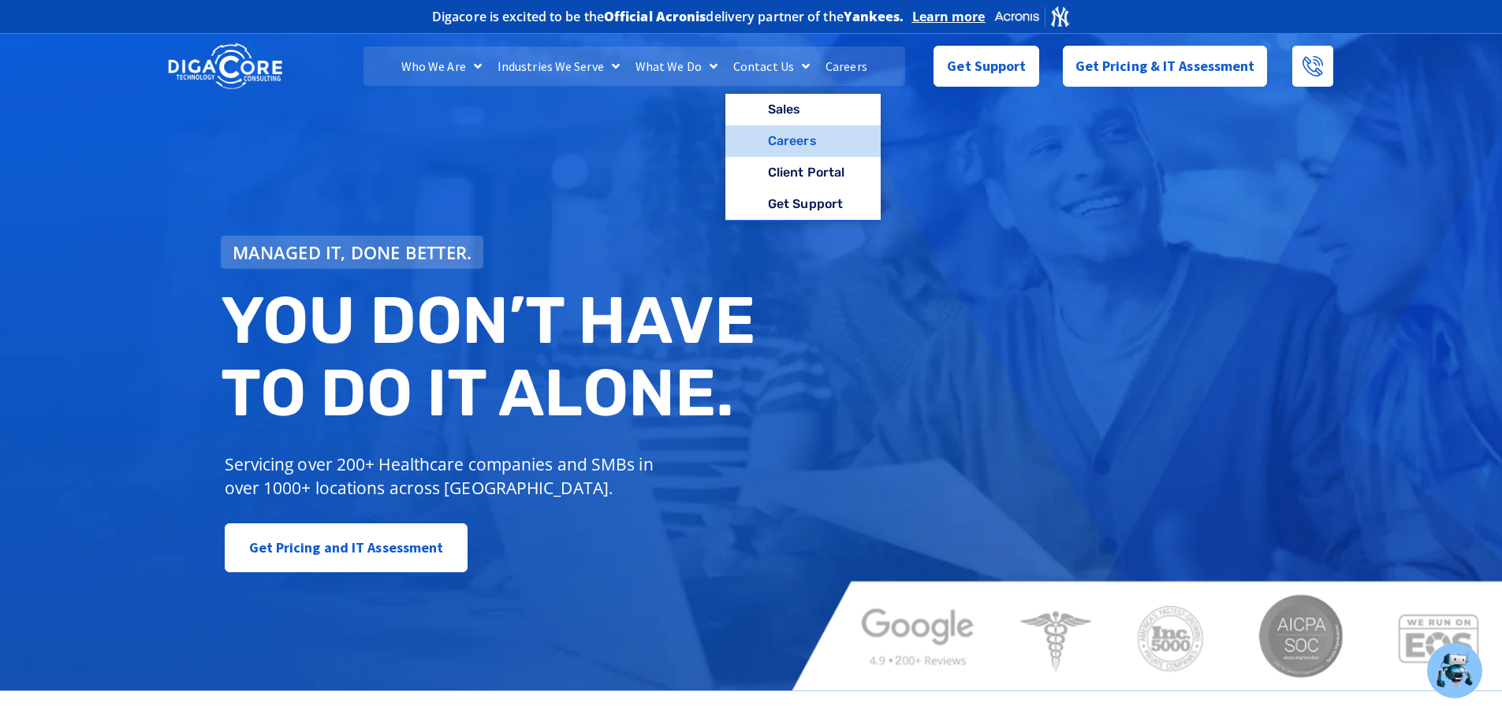
click at [812, 147] on link "Careers" at bounding box center [802, 141] width 155 height 32
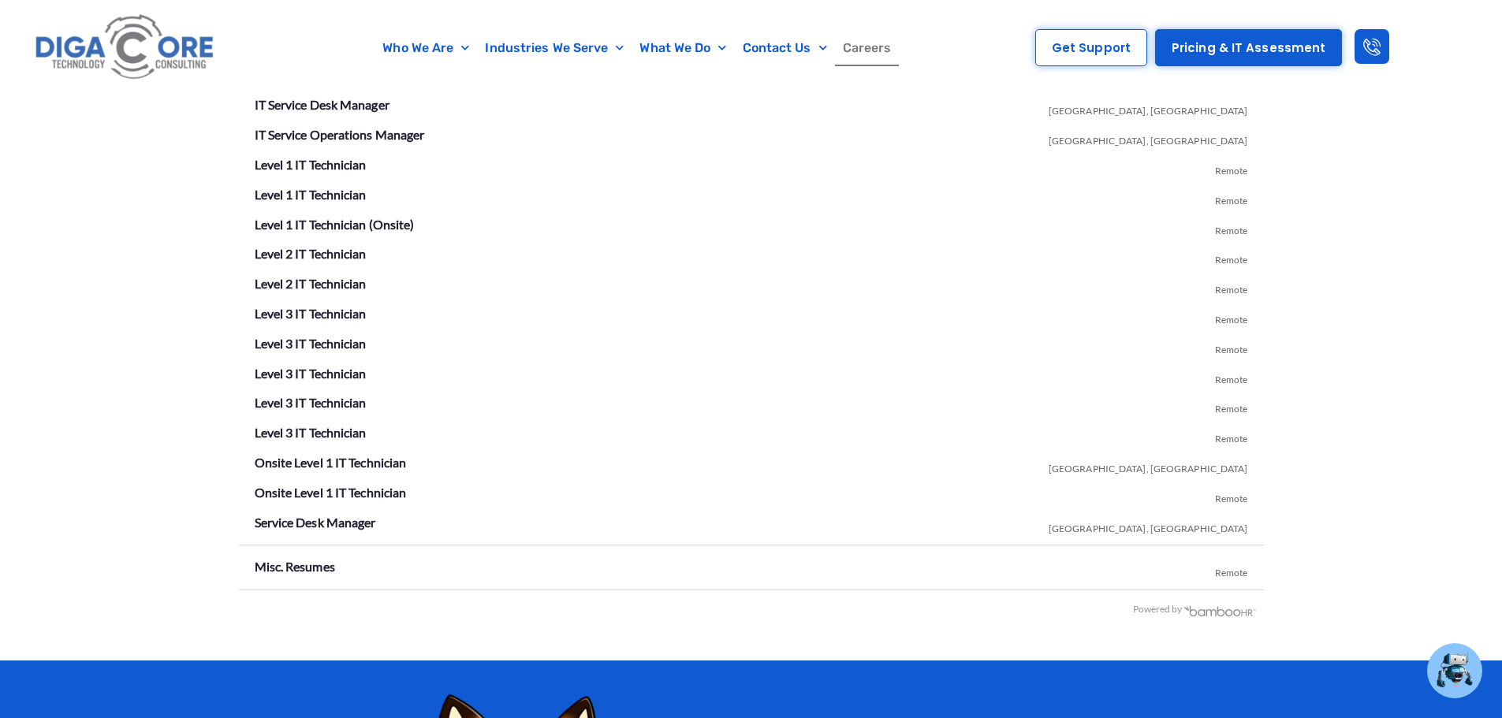
scroll to position [2880, 0]
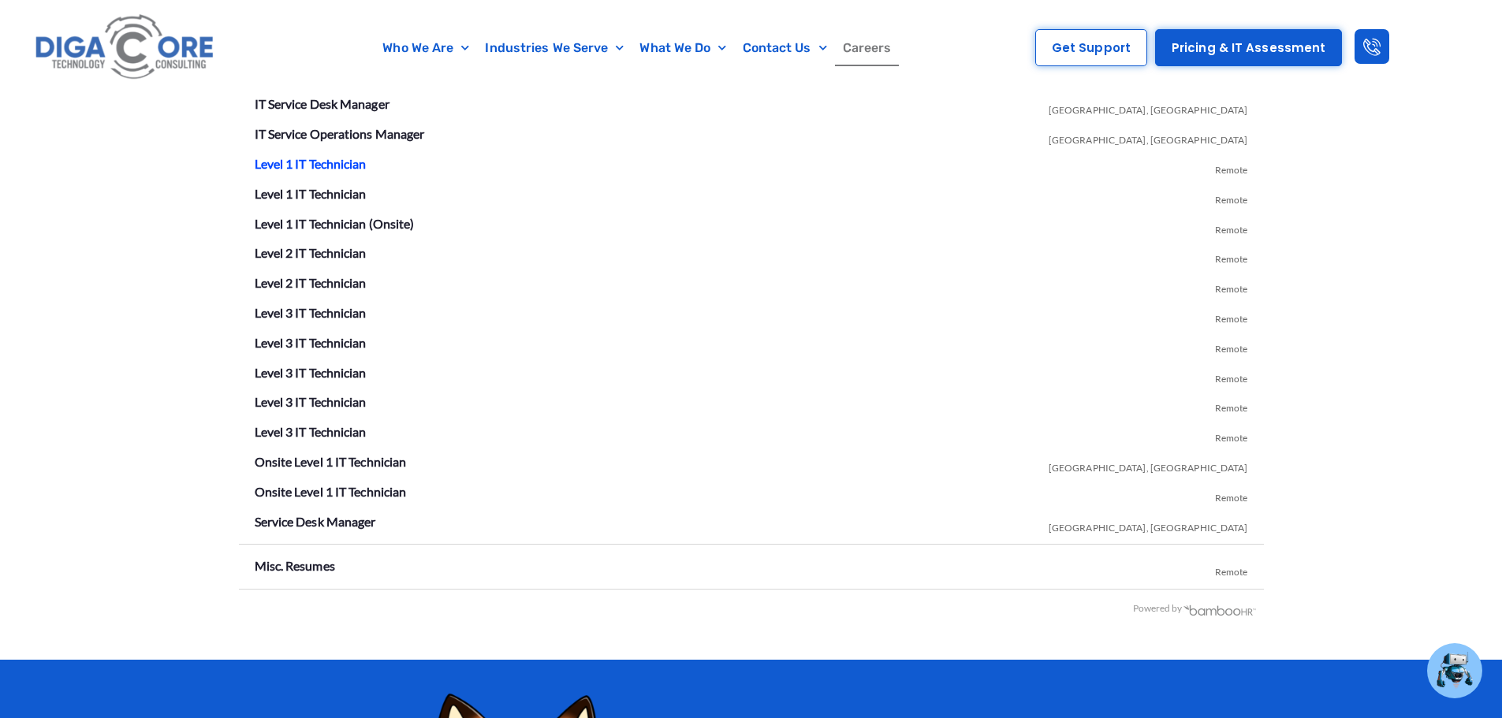
click at [327, 169] on link "Level 1 IT Technician" at bounding box center [311, 163] width 112 height 15
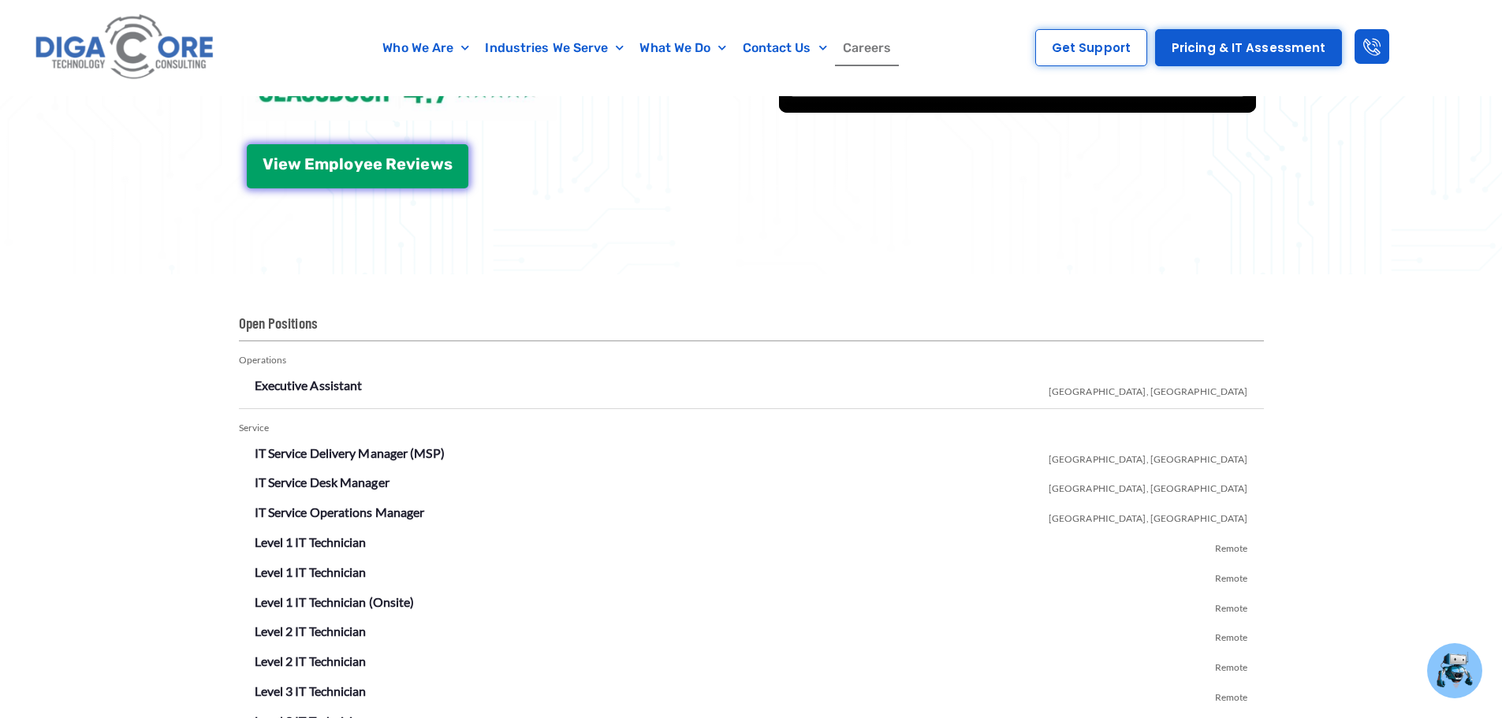
scroll to position [2501, 0]
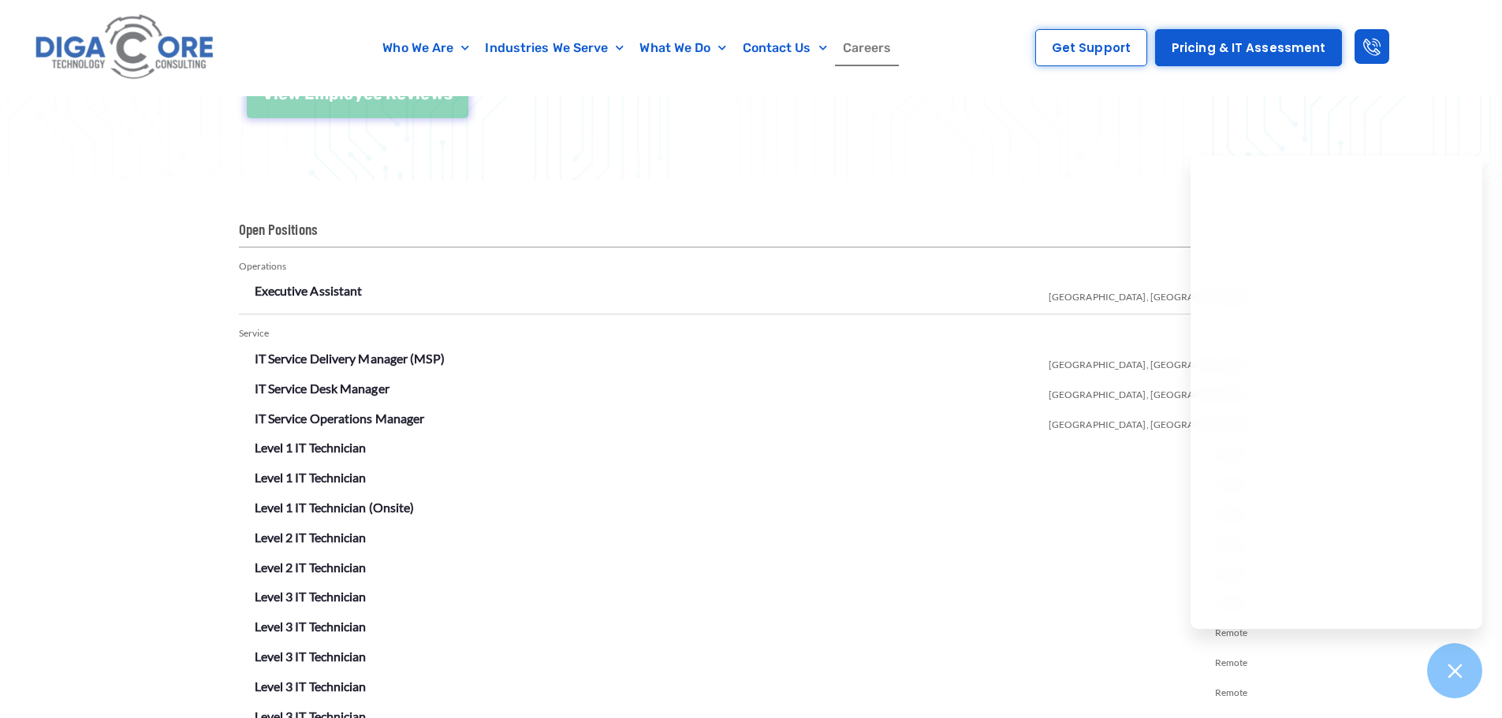
scroll to position [2595, 0]
click at [1441, 680] on div at bounding box center [1455, 672] width 58 height 58
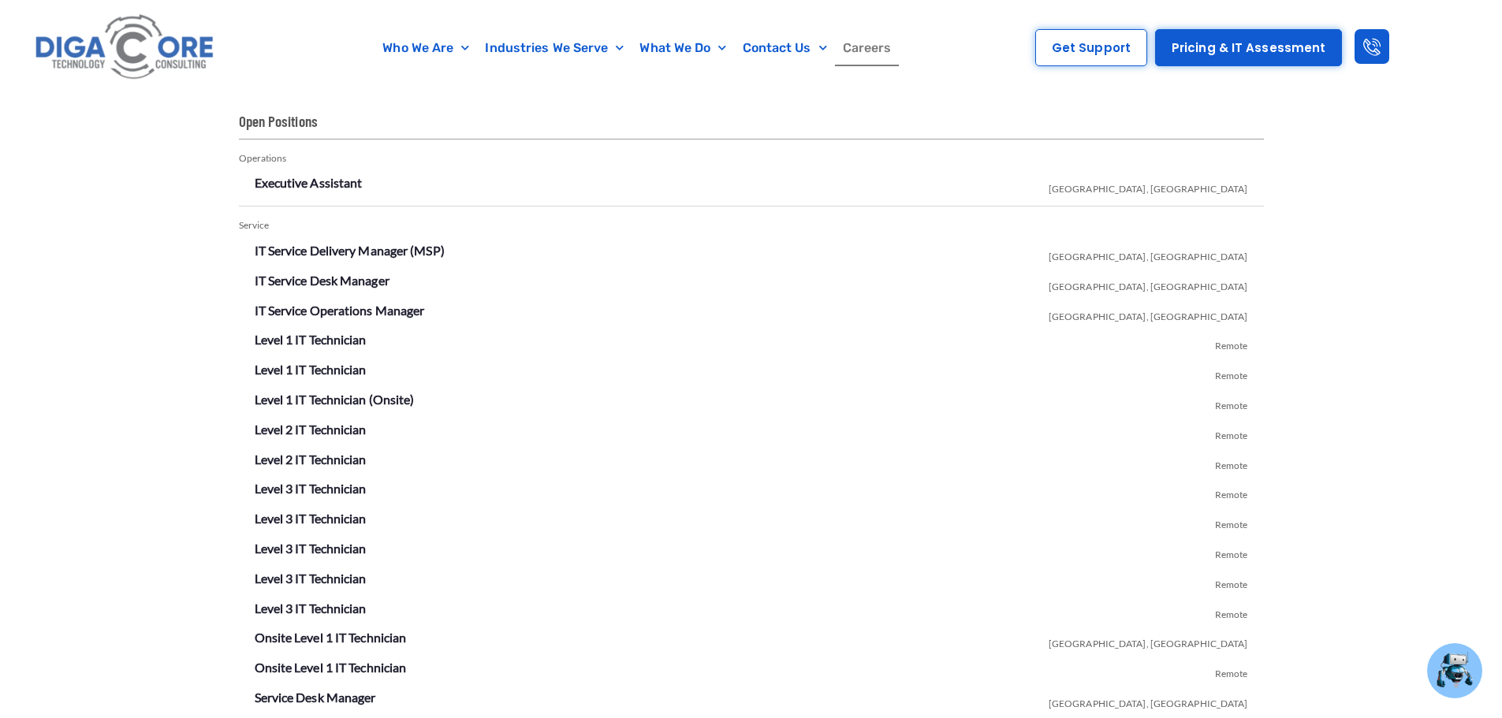
scroll to position [2706, 0]
click at [1220, 123] on h2 "Open Positions" at bounding box center [751, 124] width 1025 height 28
